Goal: Transaction & Acquisition: Purchase product/service

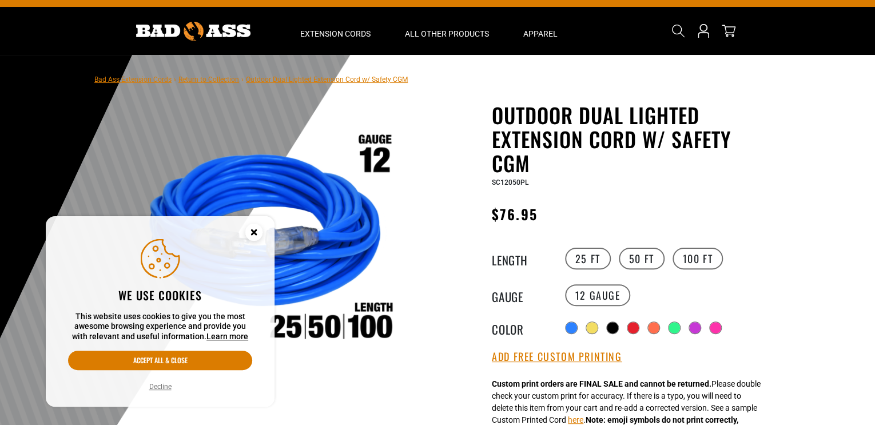
scroll to position [21, 0]
click at [255, 234] on icon "Cookie Consent" at bounding box center [254, 232] width 4 height 4
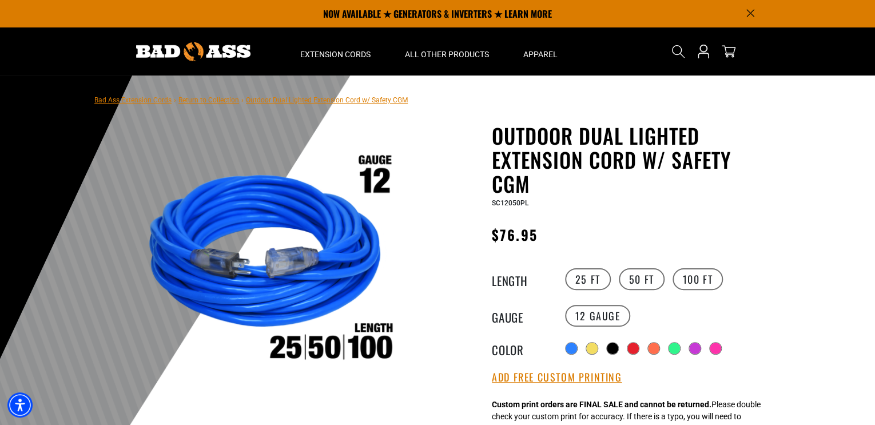
scroll to position [3, 0]
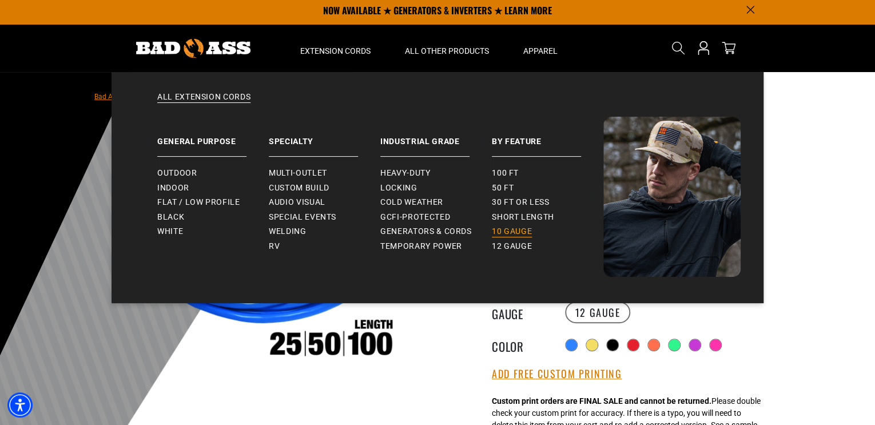
click at [514, 229] on span "10 gauge" at bounding box center [512, 232] width 40 height 10
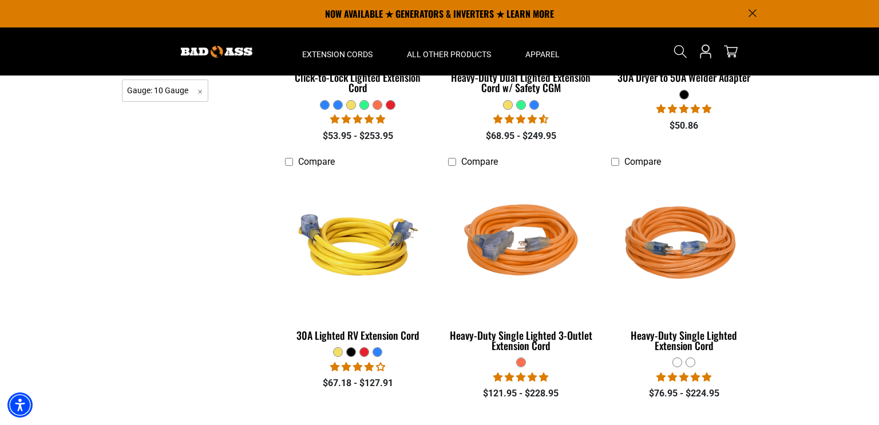
scroll to position [432, 0]
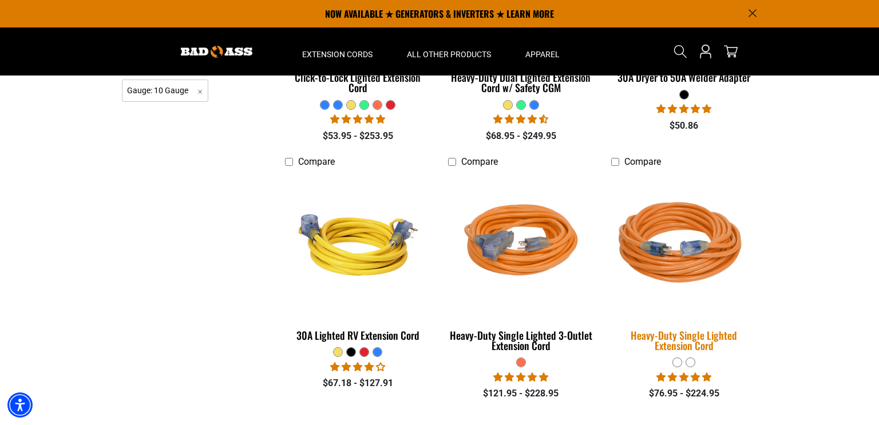
click at [730, 335] on div "Heavy-Duty Single Lighted Extension Cord" at bounding box center [684, 340] width 146 height 21
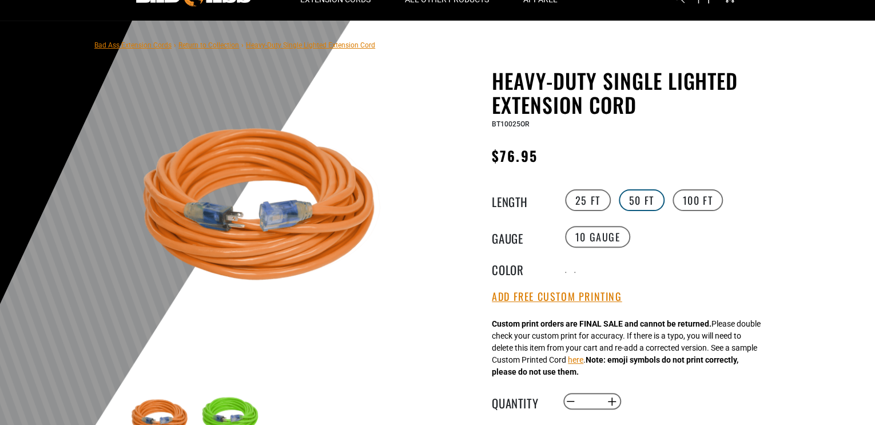
click at [639, 198] on label "50 FT" at bounding box center [642, 200] width 46 height 22
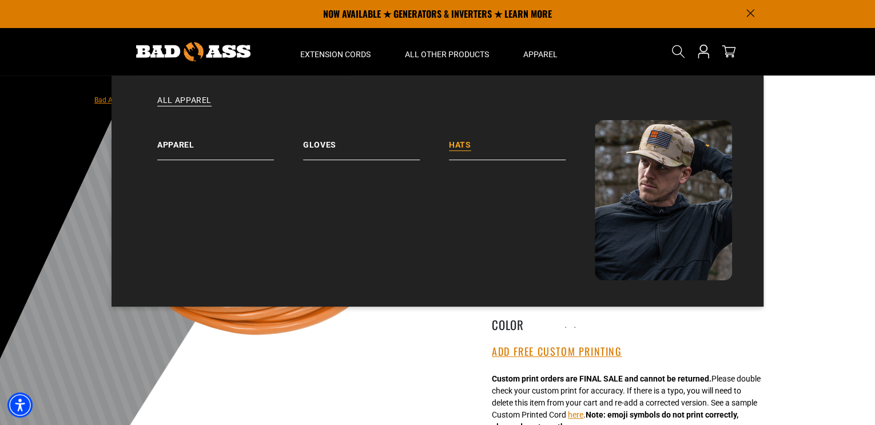
click at [461, 141] on link "Hats" at bounding box center [522, 140] width 146 height 40
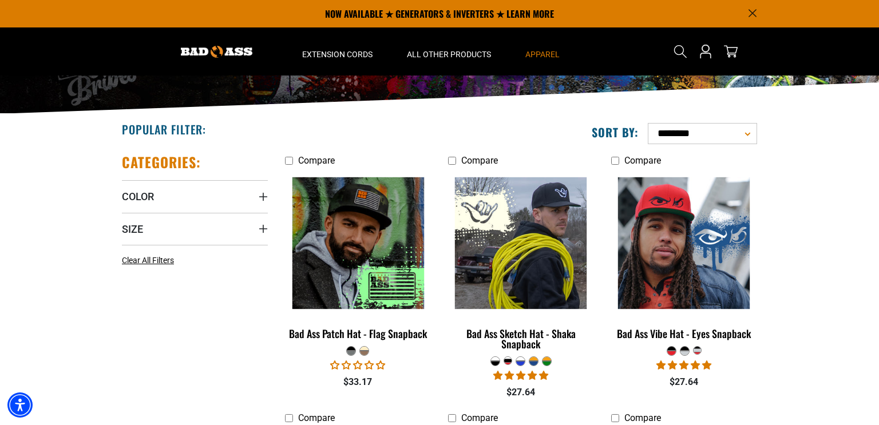
scroll to position [170, 0]
